Goal: Task Accomplishment & Management: Use online tool/utility

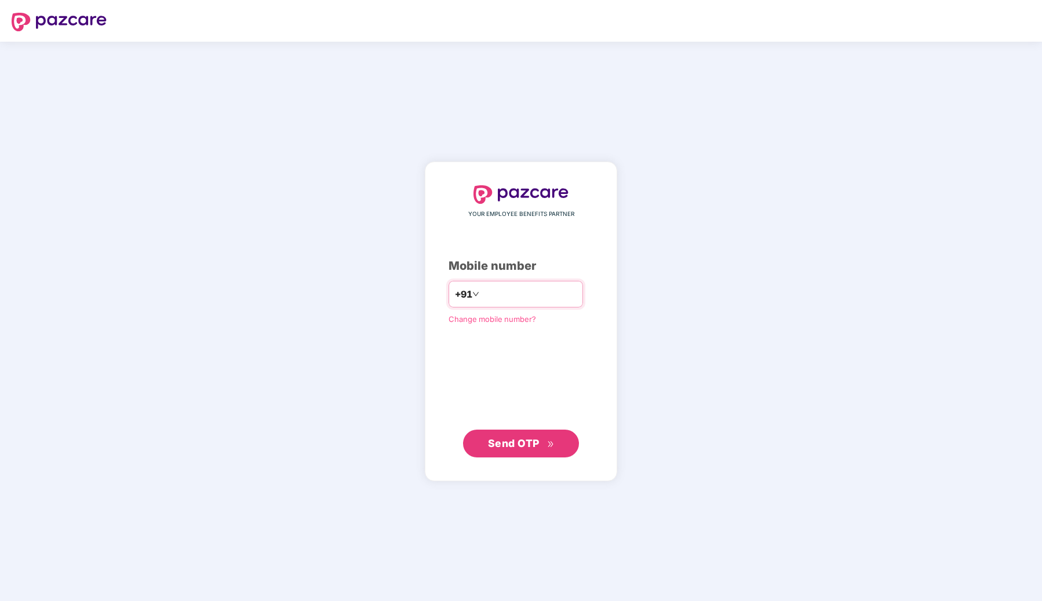
type input "**********"
click at [491, 441] on span "Send OTP" at bounding box center [514, 443] width 52 height 12
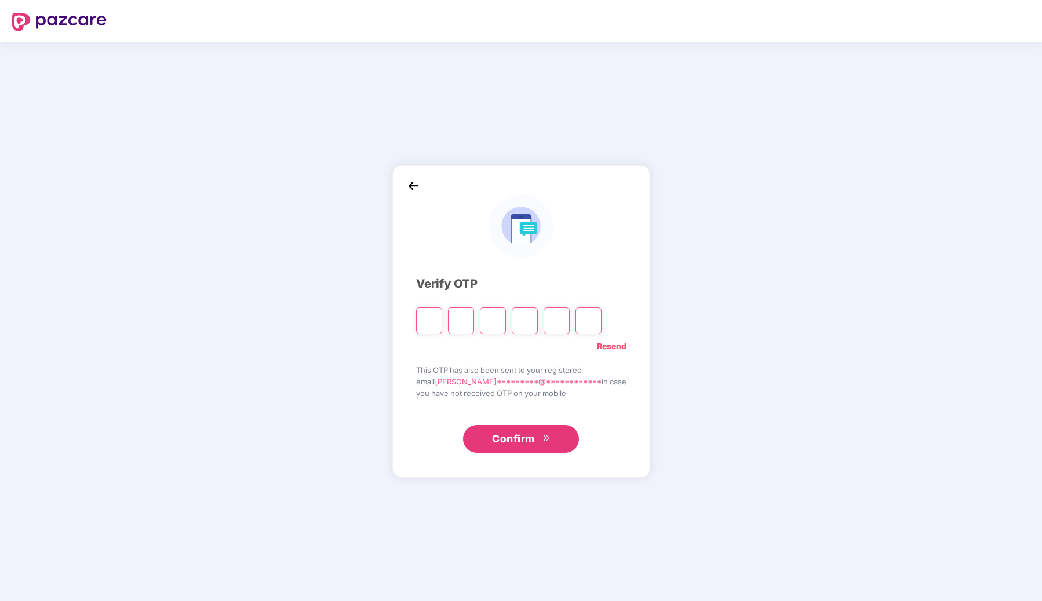
paste input "*"
type input "*"
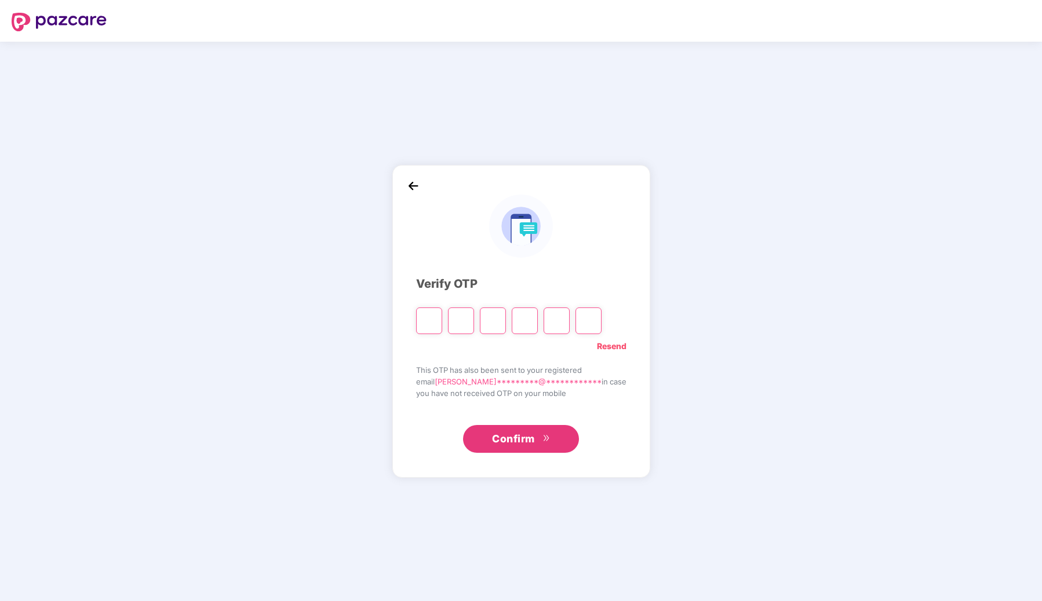
type input "*"
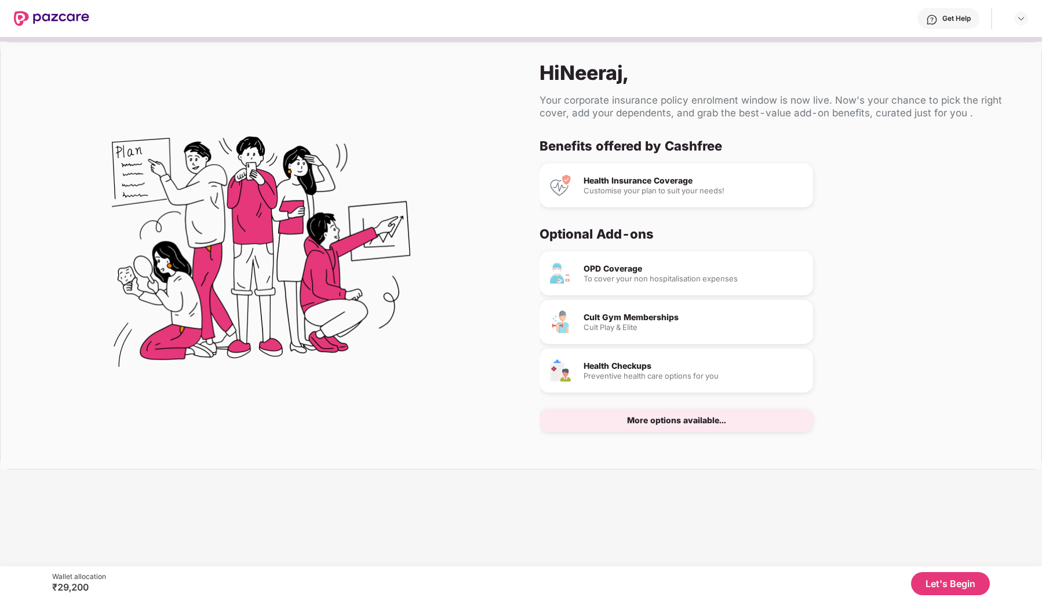
click at [950, 580] on button "Let's Begin" at bounding box center [950, 583] width 79 height 23
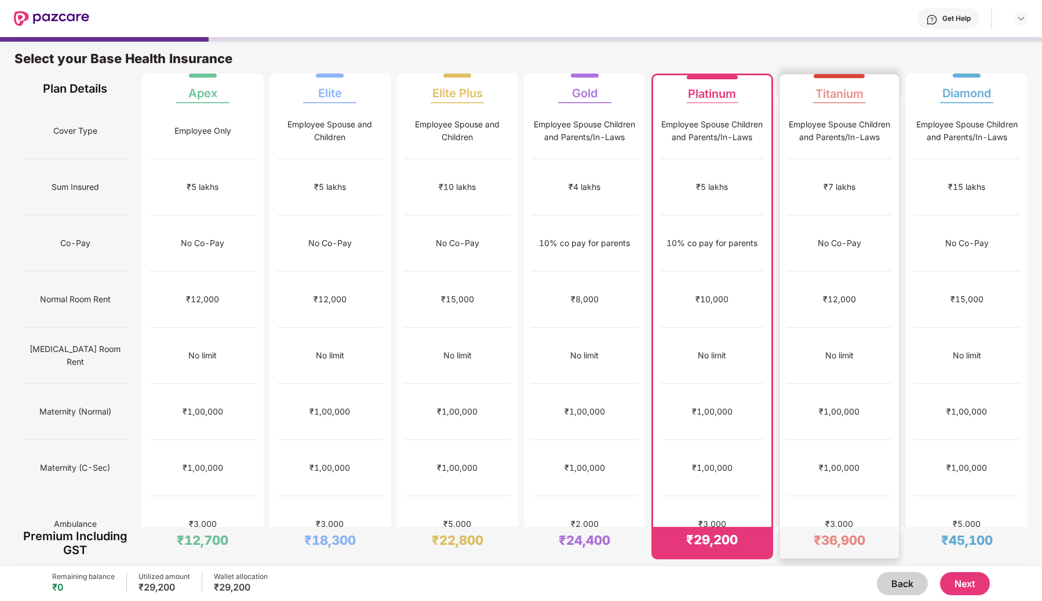
click at [834, 496] on div "₹3,000" at bounding box center [839, 524] width 105 height 56
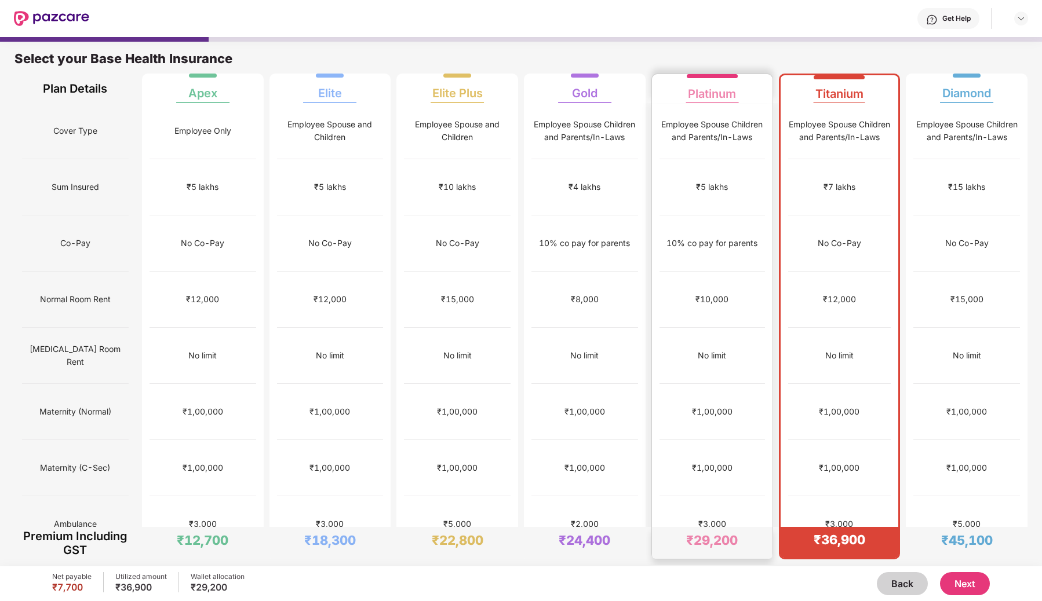
click at [738, 407] on div "₹1,00,000" at bounding box center [711, 412] width 105 height 56
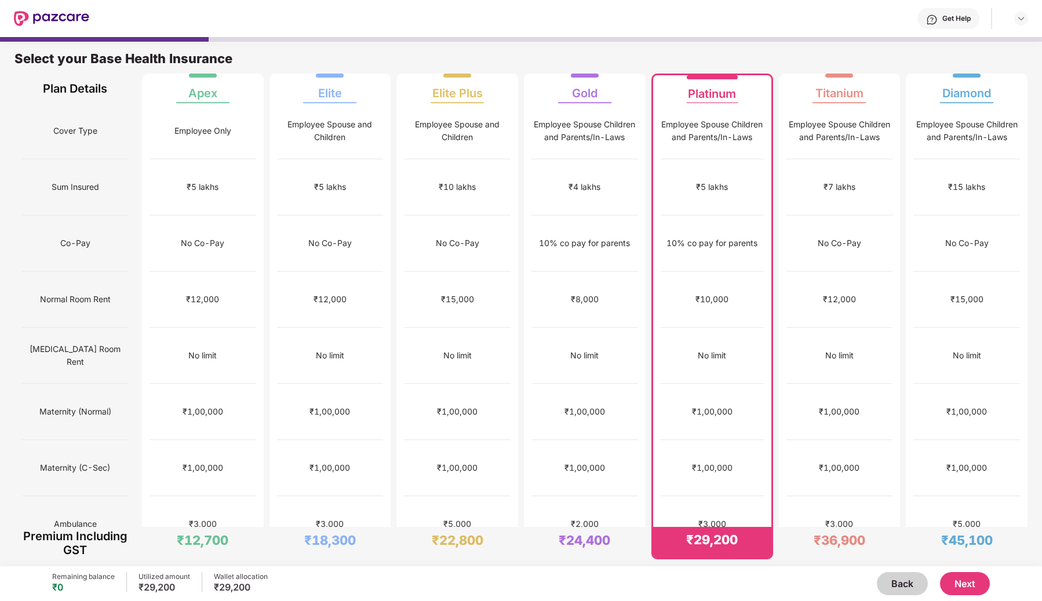
click at [952, 583] on button "Next" at bounding box center [965, 583] width 50 height 23
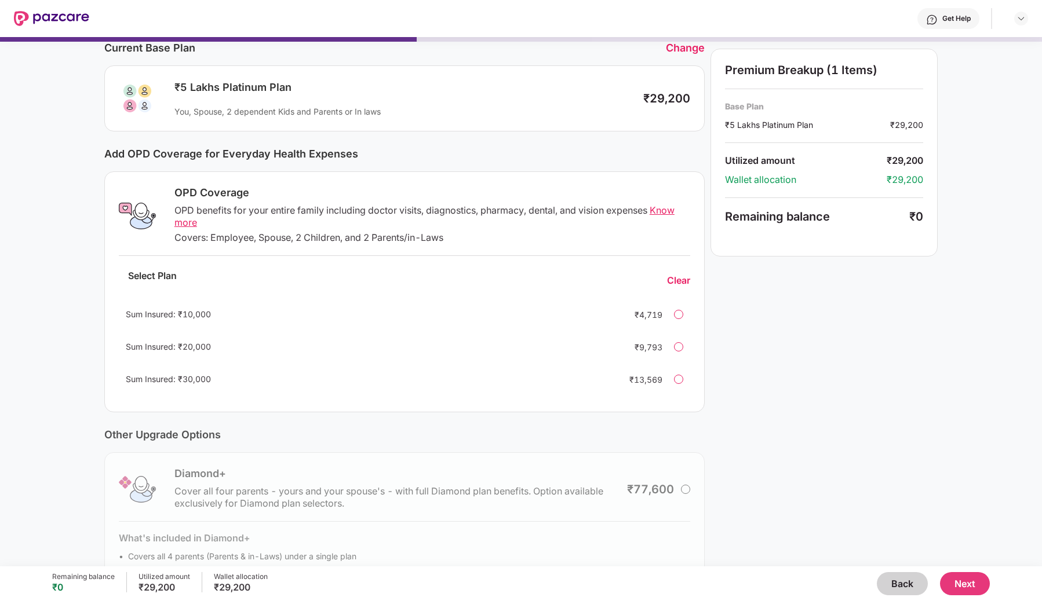
scroll to position [109, 0]
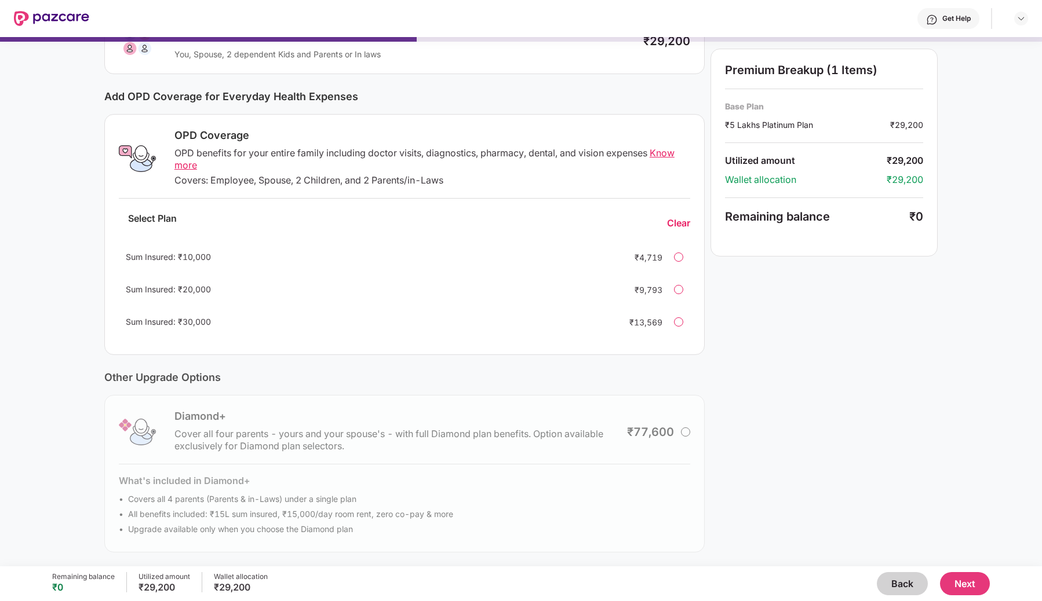
click at [678, 257] on div at bounding box center [678, 257] width 9 height 9
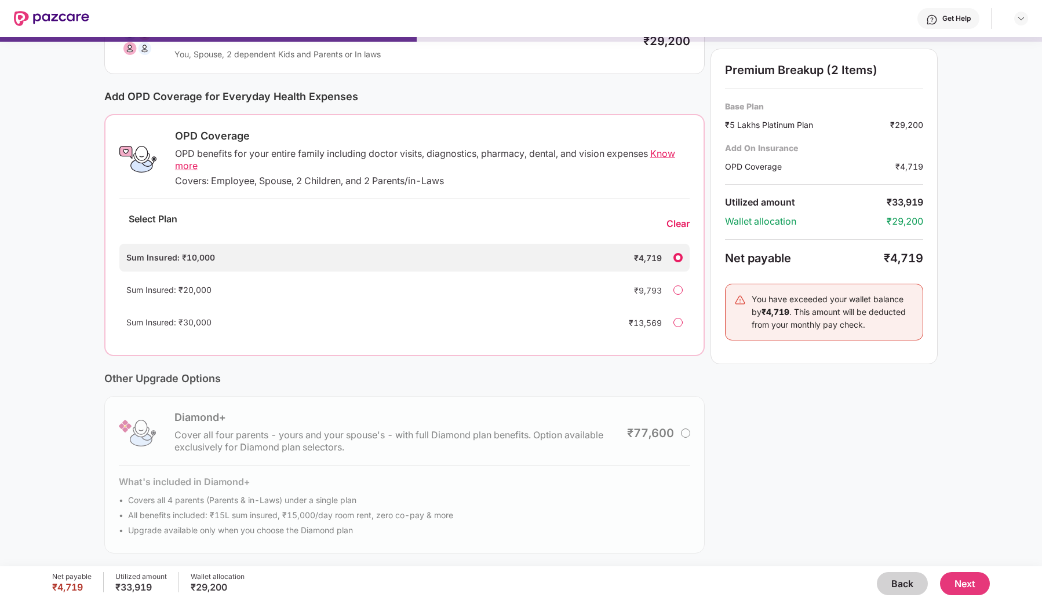
click at [678, 257] on div at bounding box center [677, 257] width 9 height 9
click at [674, 222] on div "Clear" at bounding box center [677, 224] width 23 height 12
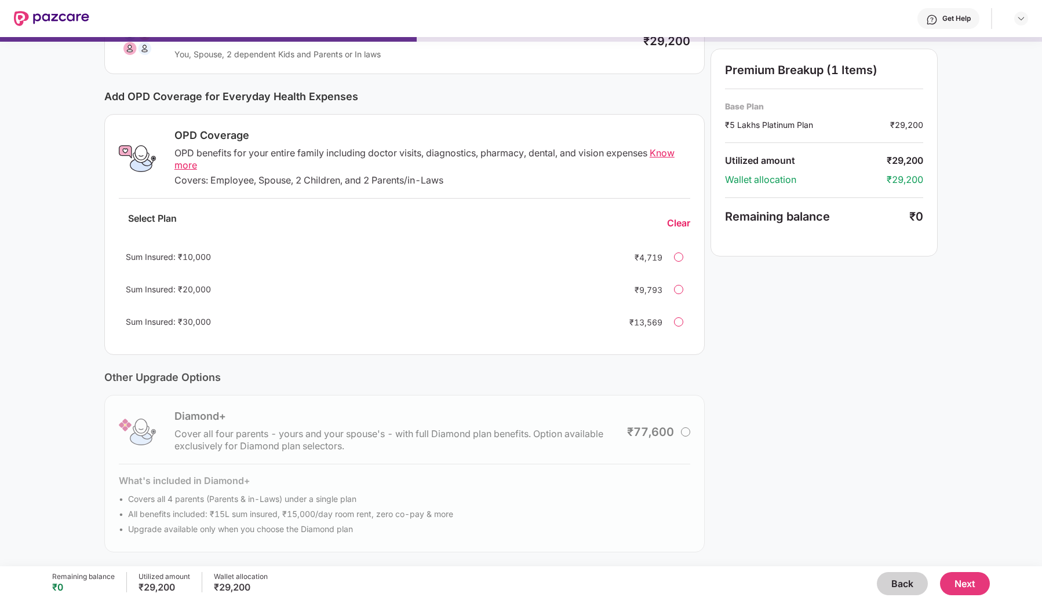
click at [969, 588] on button "Next" at bounding box center [965, 583] width 50 height 23
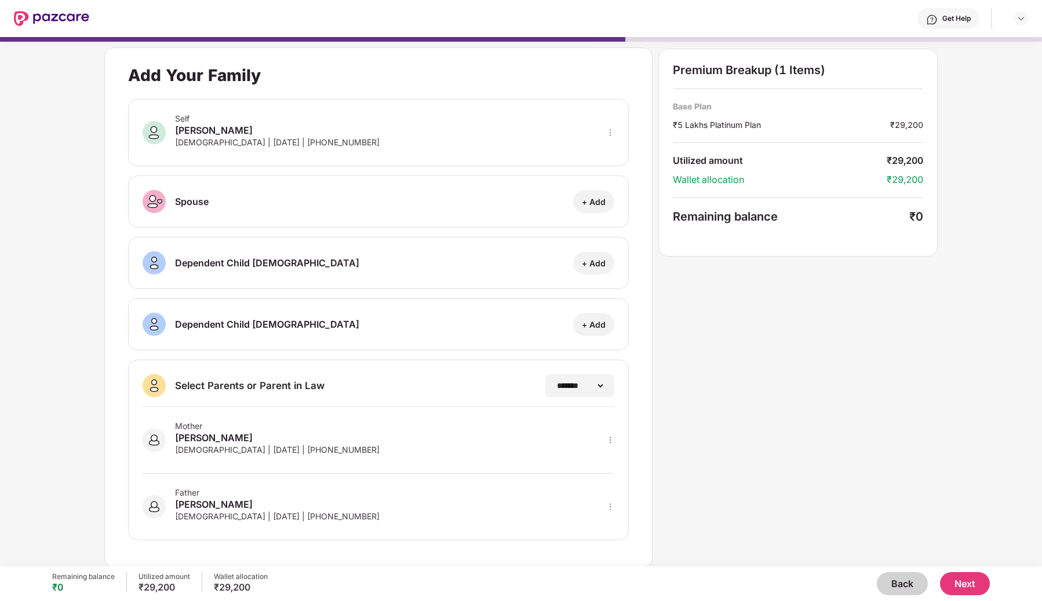
scroll to position [6, 0]
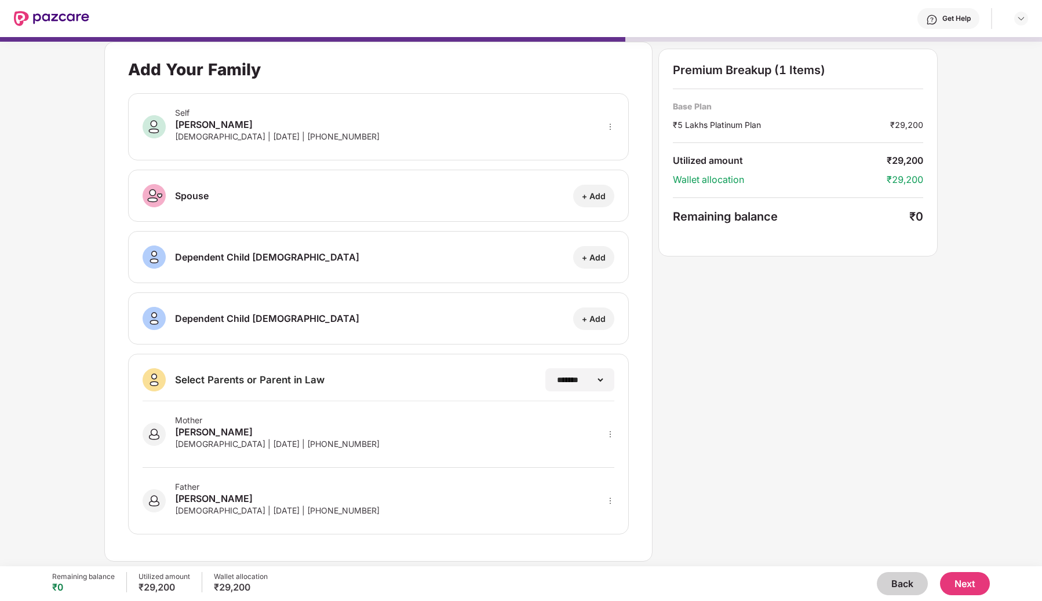
click at [979, 597] on div "Remaining balance ₹0 Utilized amount ₹29,200 Wallet allocation ₹29,200 Back Next" at bounding box center [520, 584] width 937 height 35
click at [975, 585] on button "Next" at bounding box center [965, 583] width 50 height 23
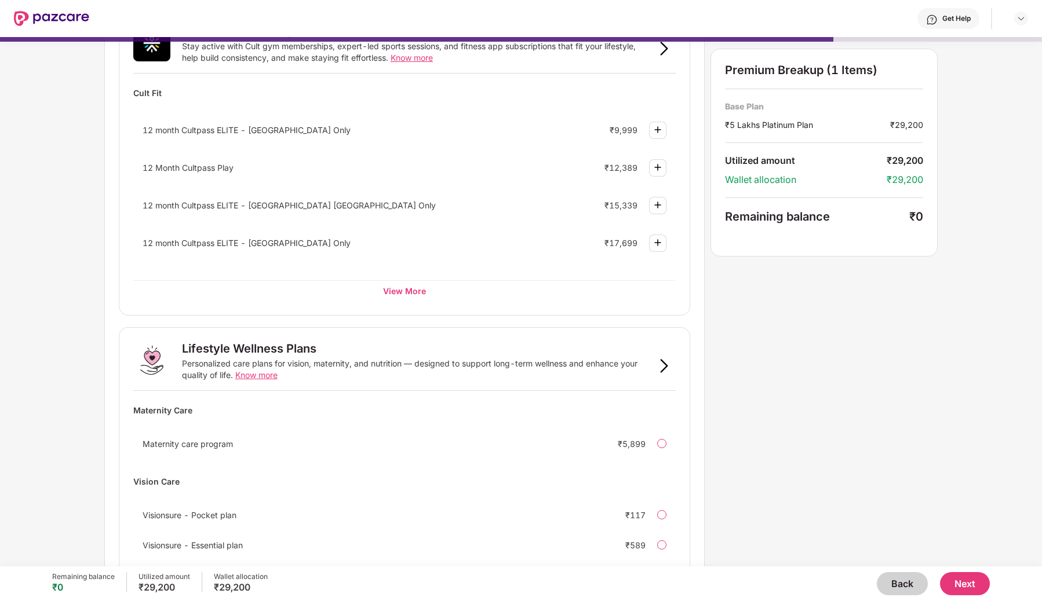
scroll to position [517, 0]
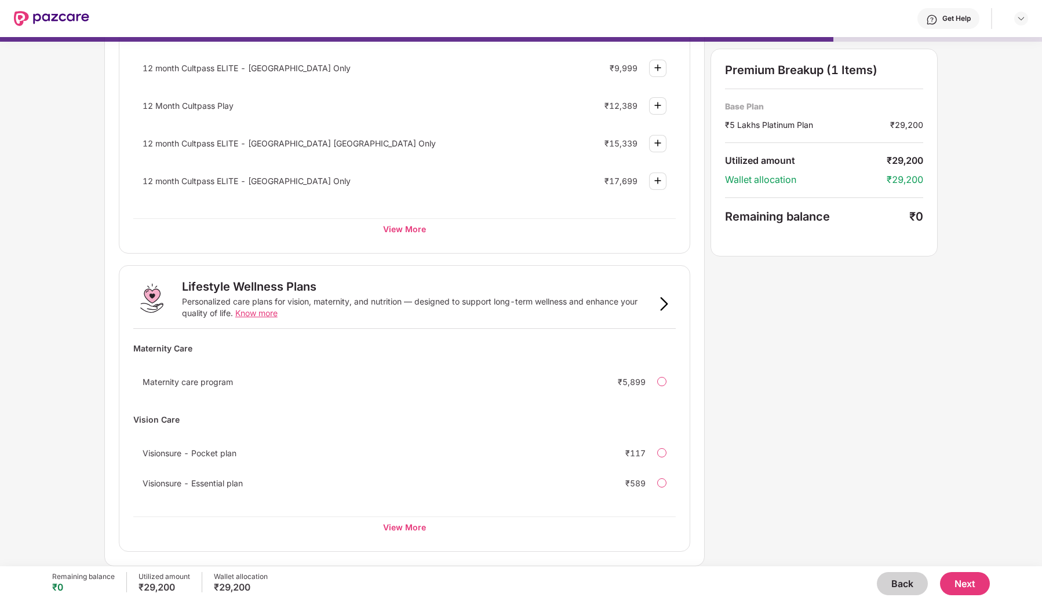
click at [957, 579] on button "Next" at bounding box center [965, 583] width 50 height 23
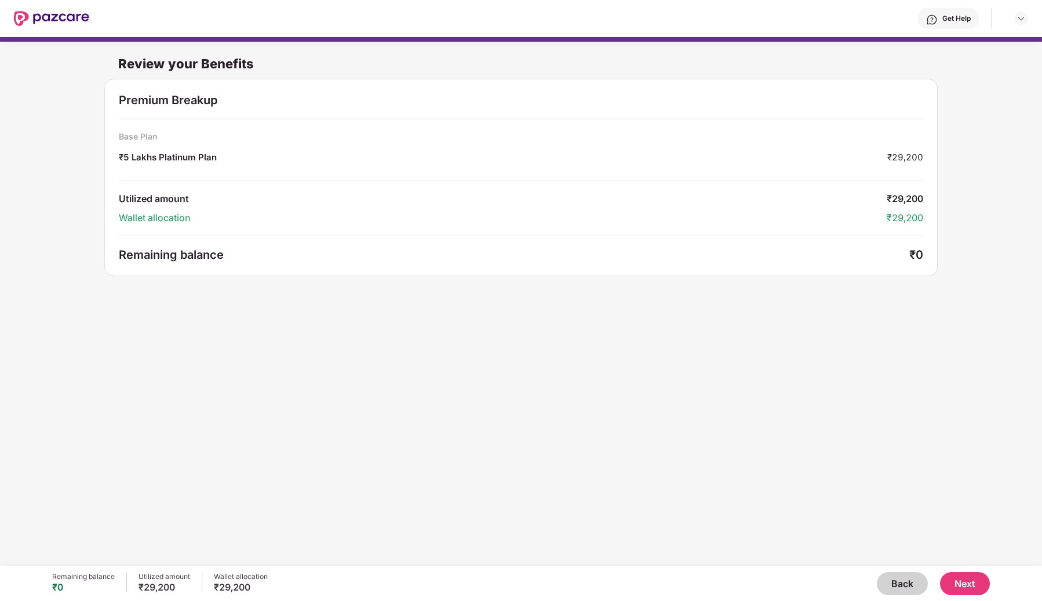
click at [957, 579] on button "Next" at bounding box center [965, 583] width 50 height 23
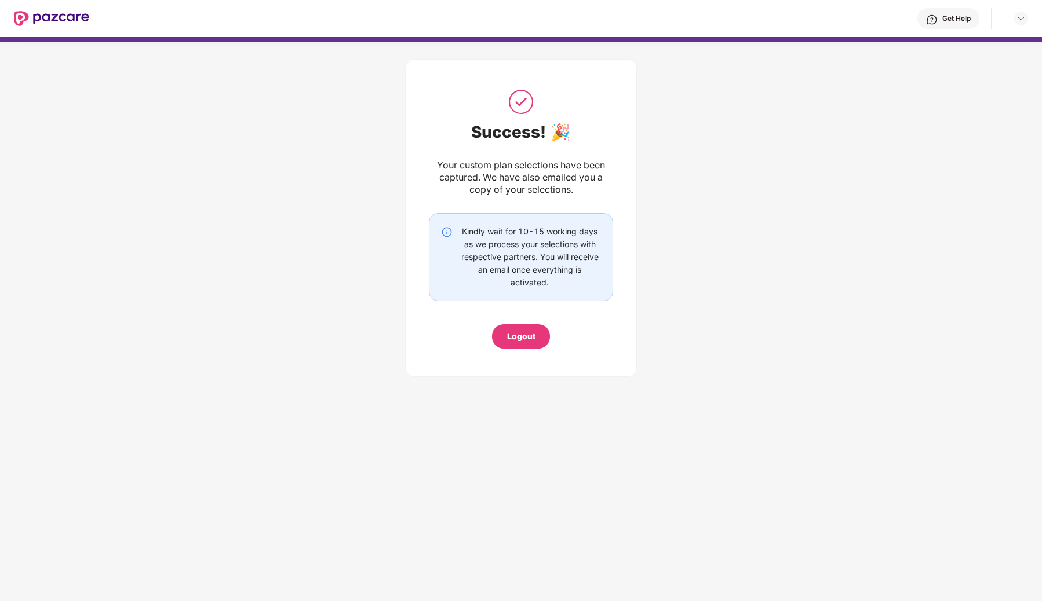
click at [517, 339] on div "Logout" at bounding box center [521, 336] width 28 height 13
